Goal: Information Seeking & Learning: Learn about a topic

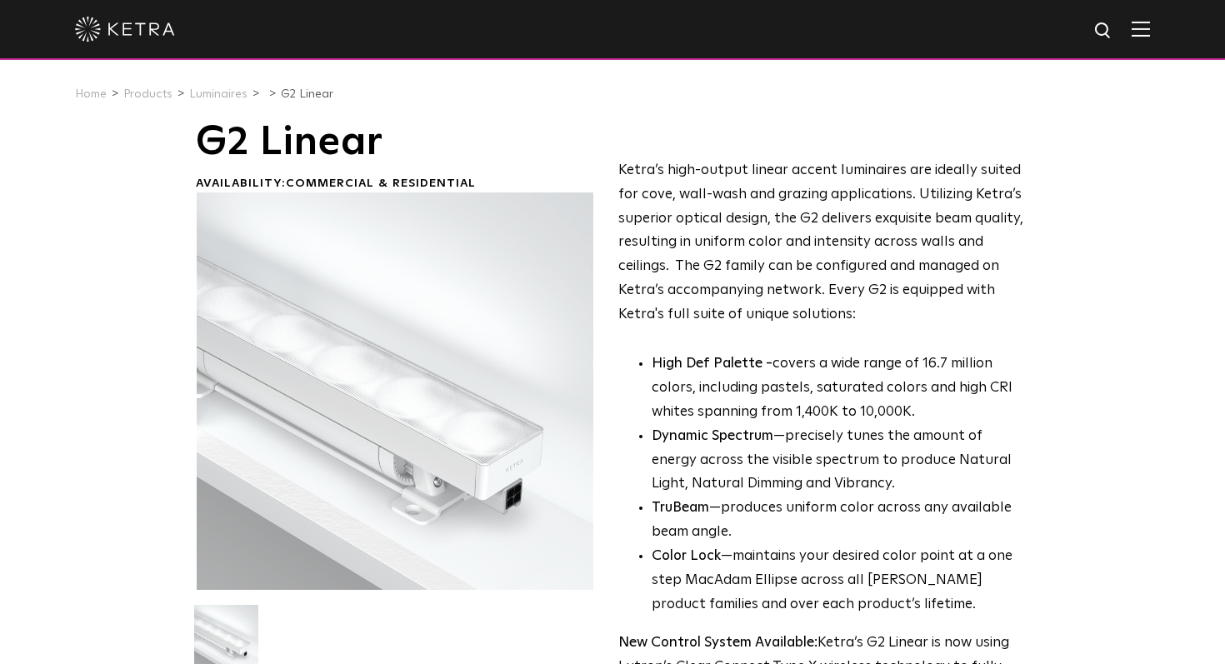
click at [136, 37] on img at bounding box center [125, 29] width 100 height 25
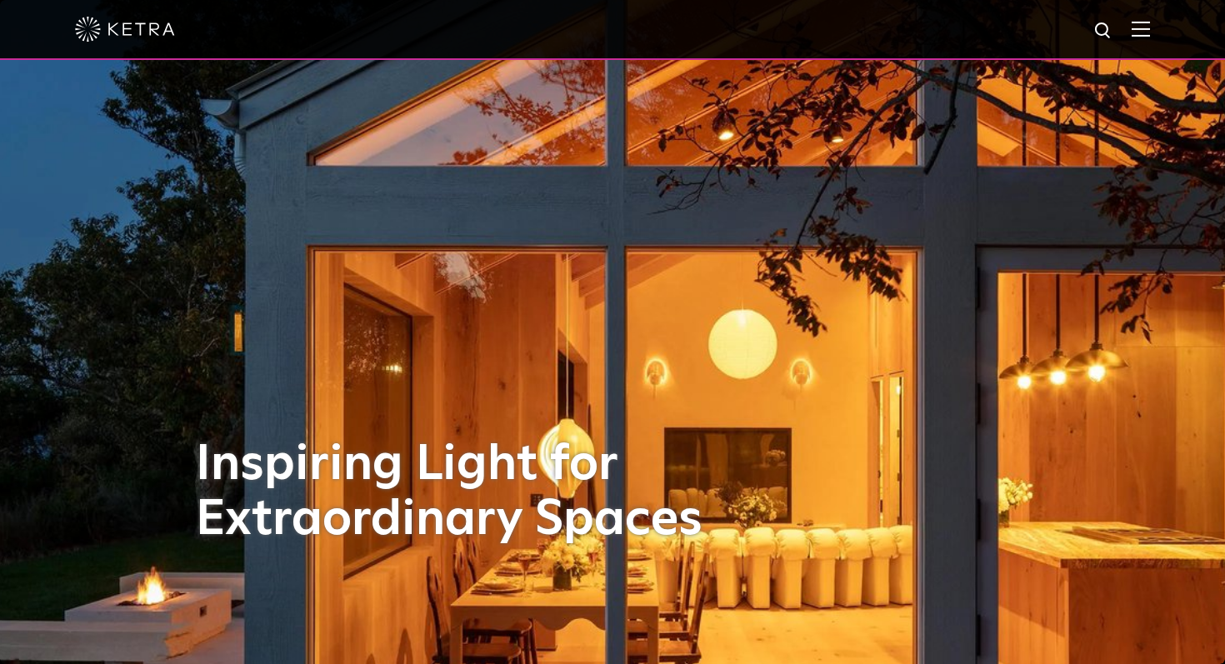
click at [1144, 33] on img at bounding box center [1141, 29] width 18 height 16
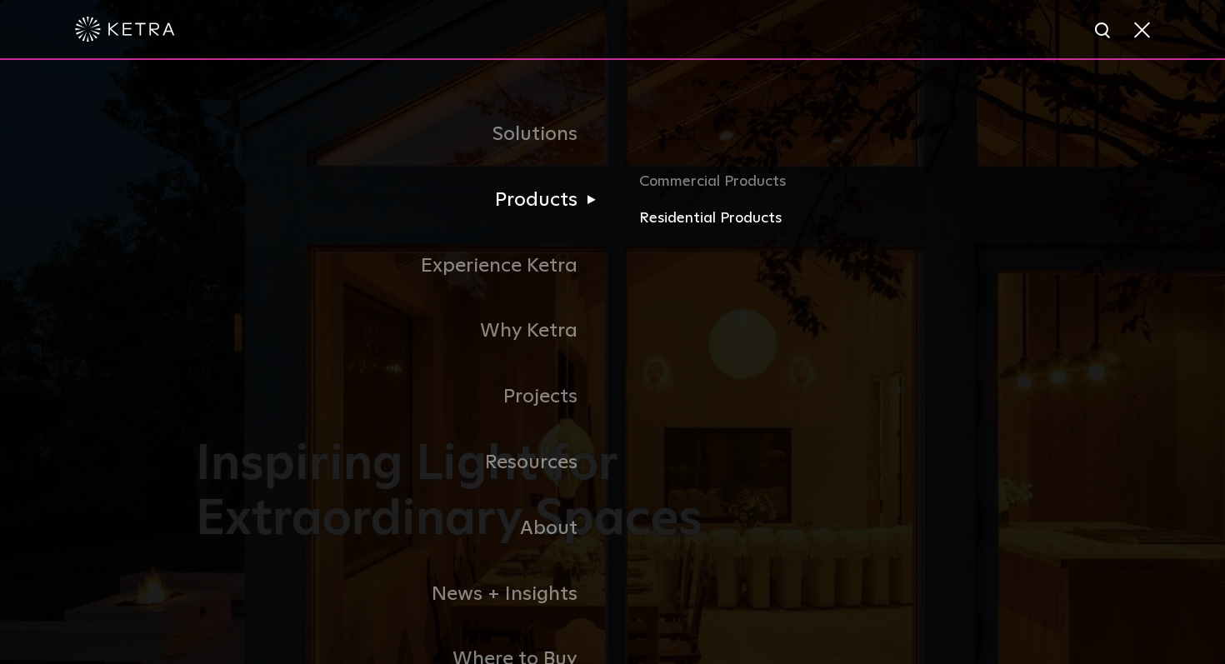
click at [673, 219] on link "Residential Products" at bounding box center [834, 219] width 390 height 24
